Goal: Check status: Check status

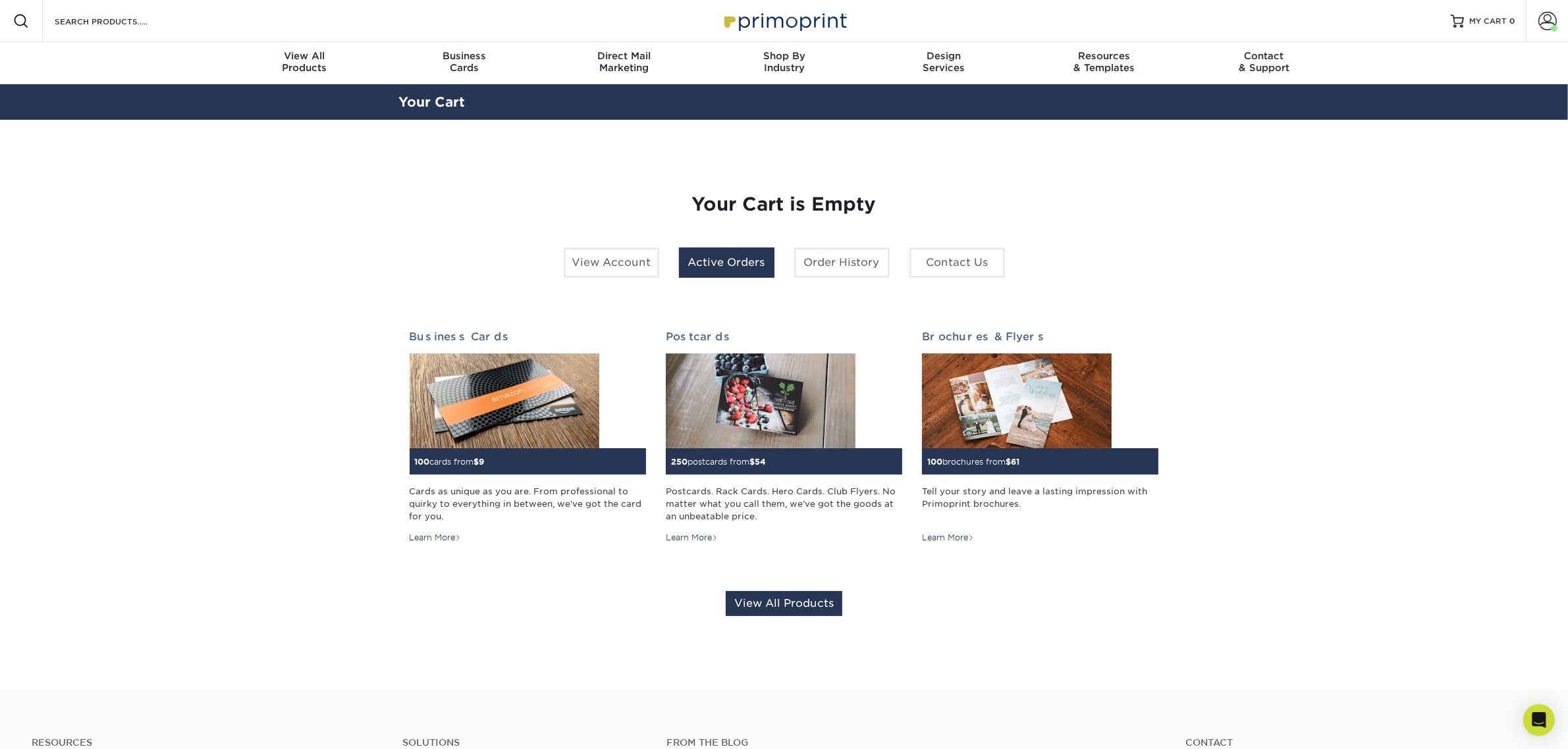
click at [748, 257] on link "Active Orders" at bounding box center [727, 262] width 96 height 30
